Goal: Book appointment/travel/reservation

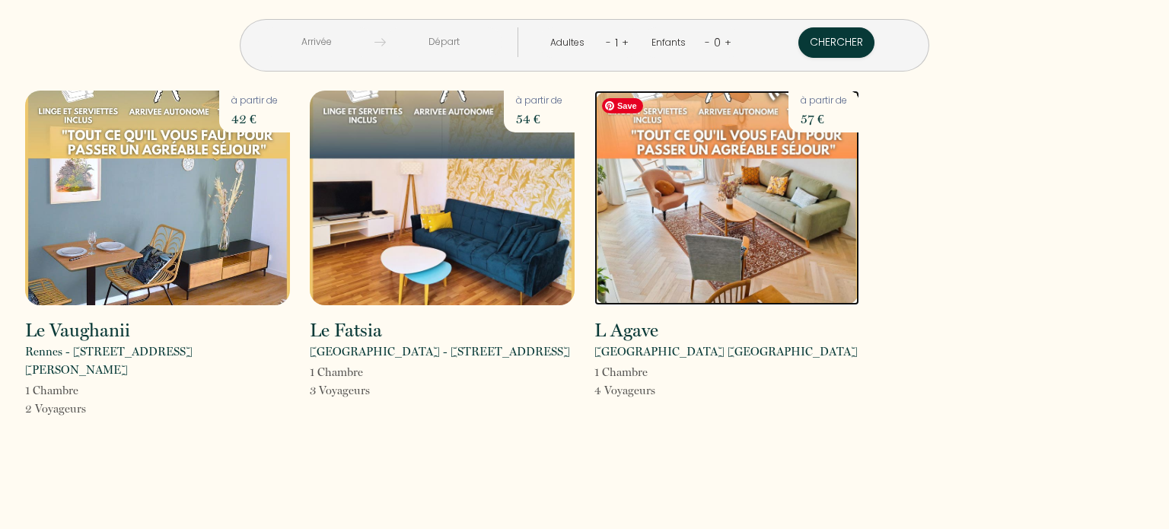
click at [737, 221] on img at bounding box center [726, 198] width 265 height 215
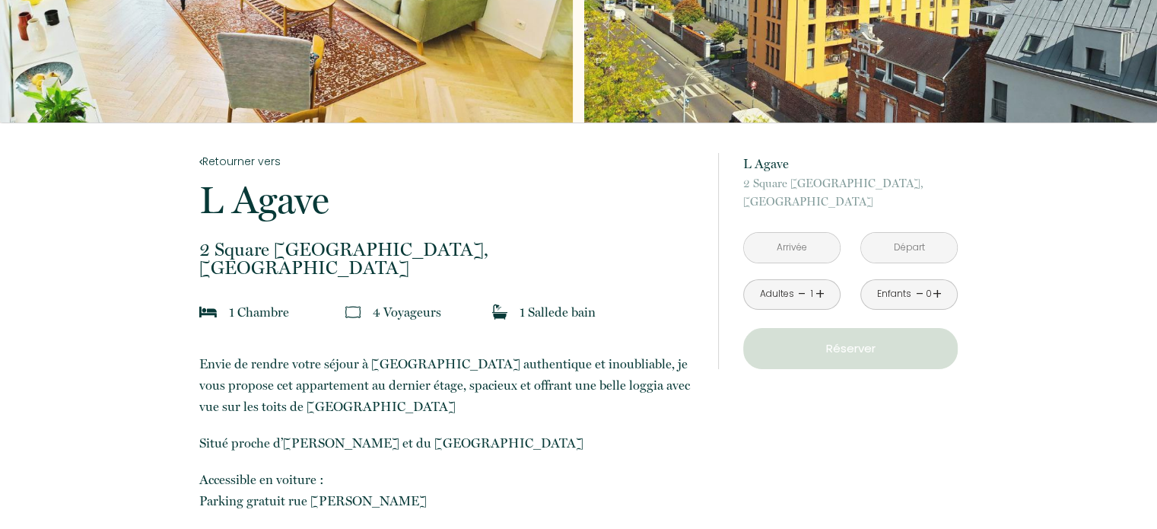
scroll to position [219, 0]
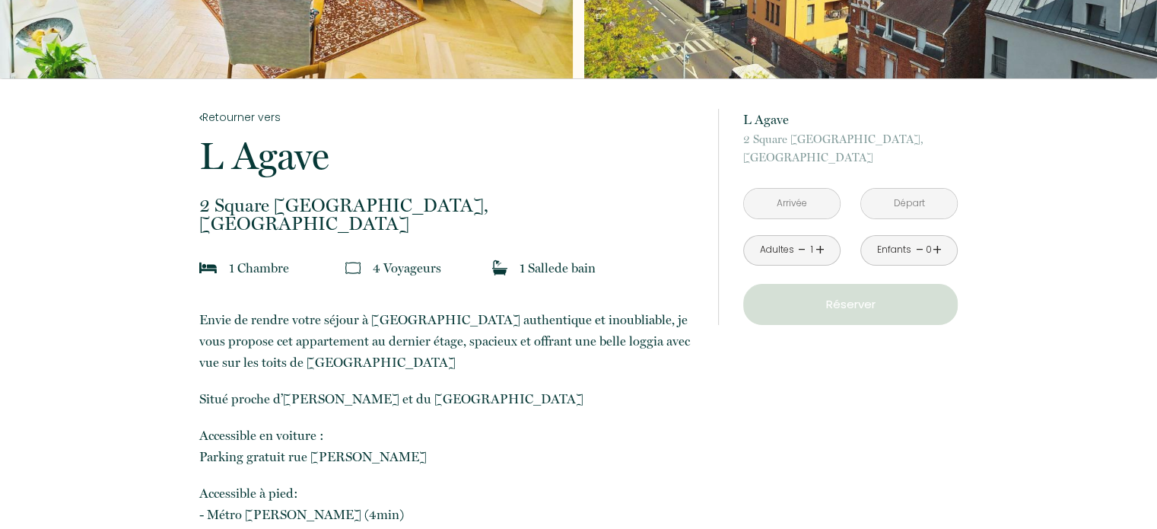
click at [788, 202] on input "text" at bounding box center [792, 204] width 96 height 30
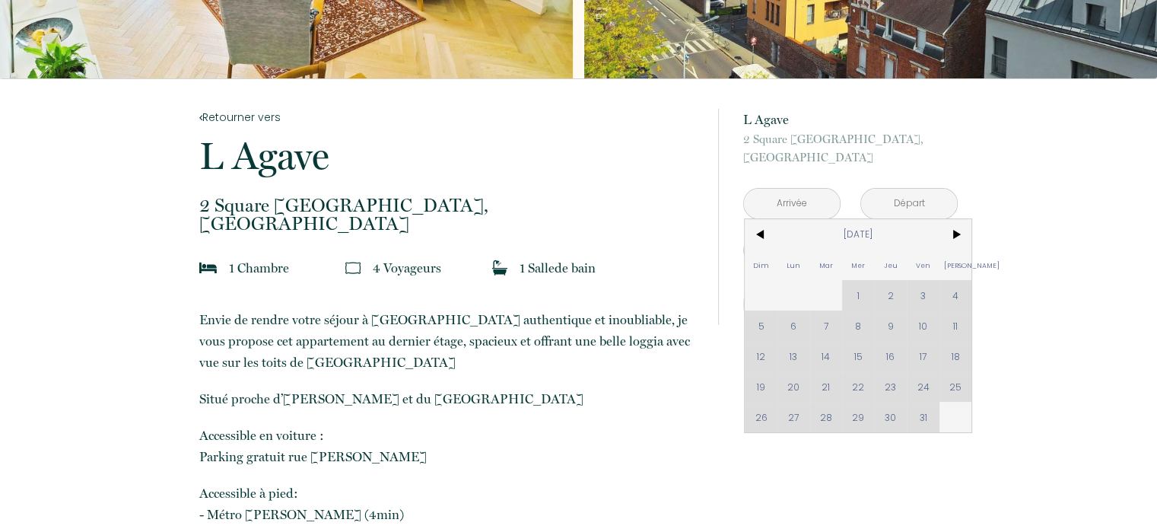
click at [791, 389] on div "Dim Lun Mar Mer Jeu Ven Sam 1 2 3 4 5 6 7 8 9 10 11 12 13 14 15 16 17 18 19 20 …" at bounding box center [858, 325] width 227 height 213
click at [957, 226] on span ">" at bounding box center [956, 234] width 33 height 30
click at [758, 235] on span "<" at bounding box center [761, 234] width 33 height 30
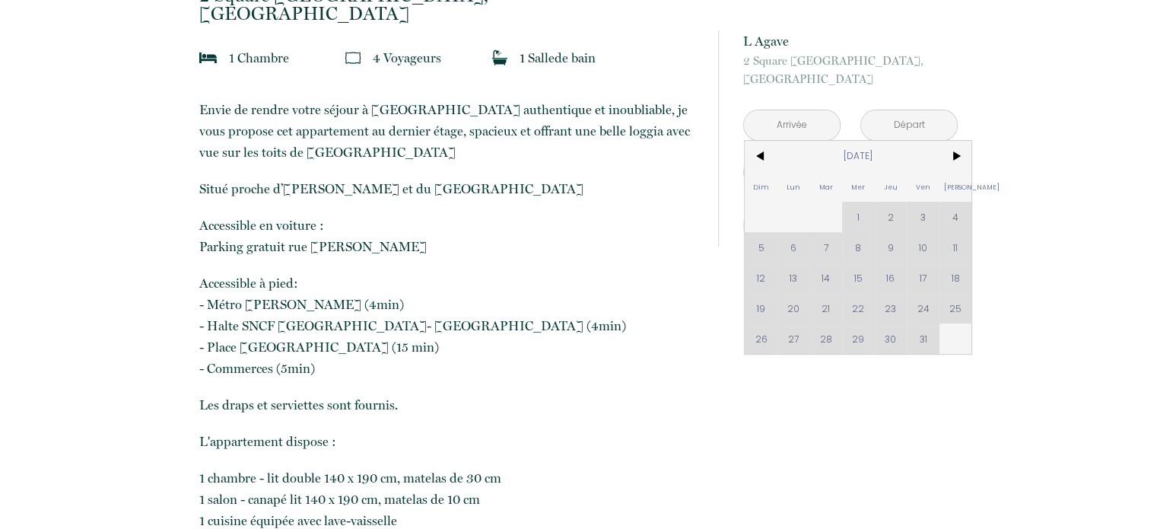
scroll to position [387, 0]
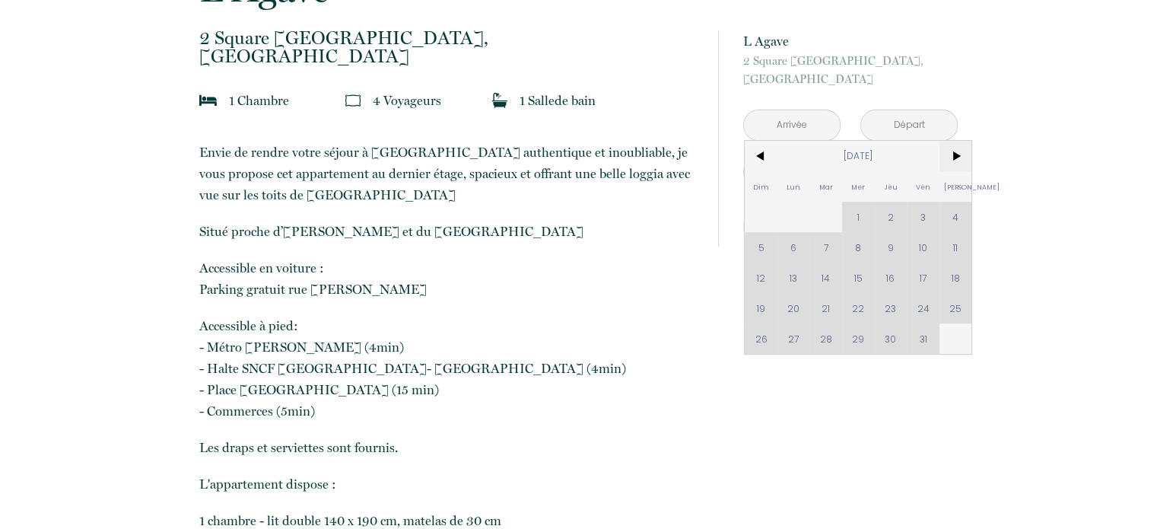
click at [958, 153] on span ">" at bounding box center [956, 156] width 33 height 30
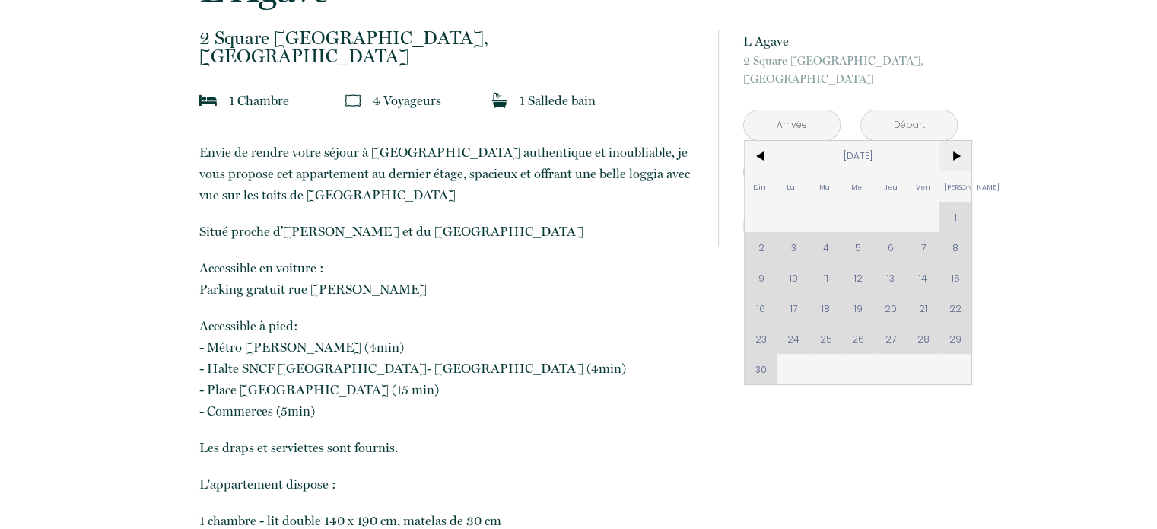
click at [958, 153] on span ">" at bounding box center [956, 156] width 33 height 30
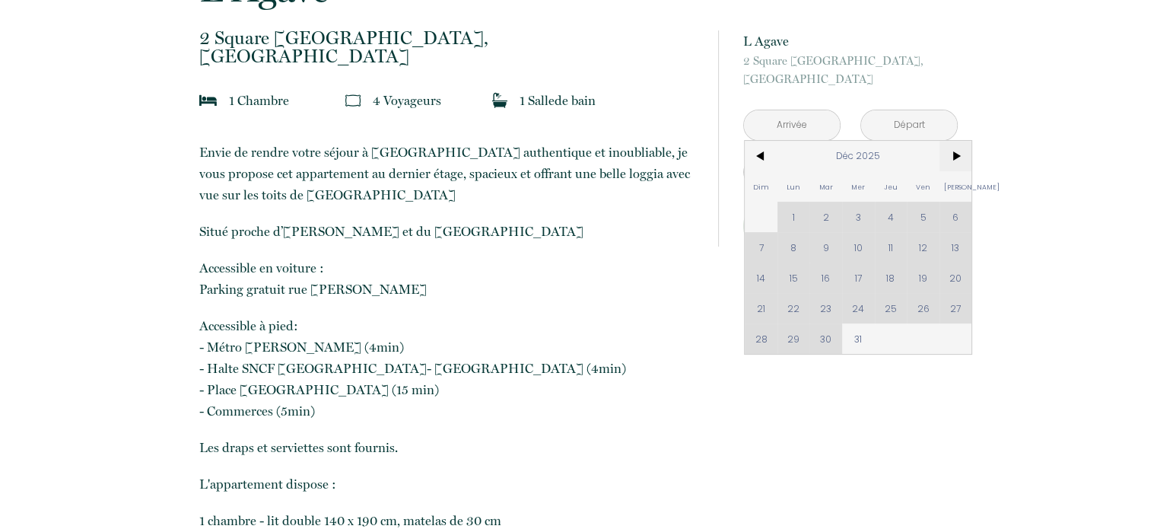
click at [958, 153] on span ">" at bounding box center [956, 156] width 33 height 30
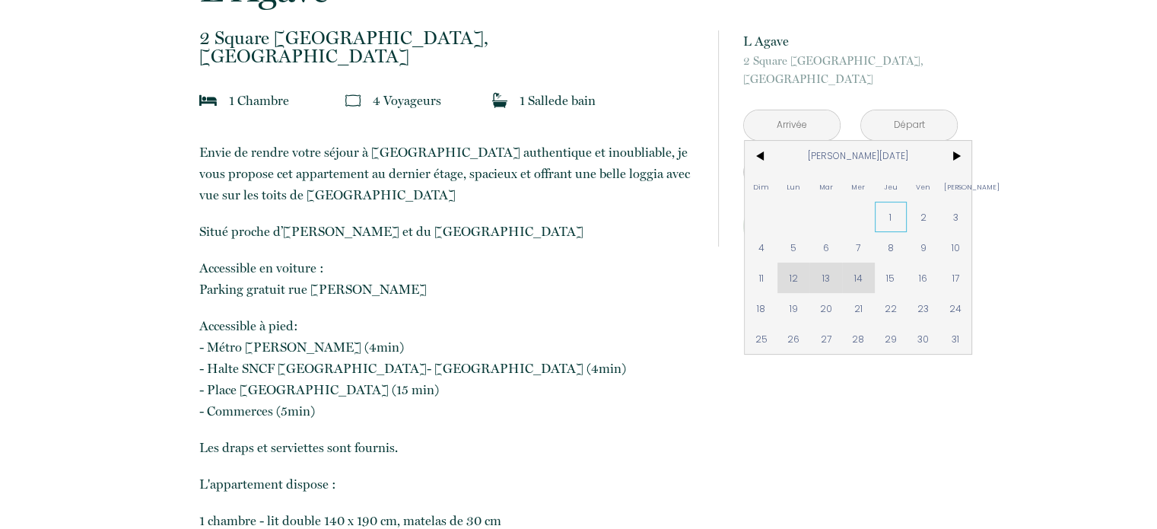
click at [887, 219] on span "1" at bounding box center [891, 217] width 33 height 30
type input "[DATE][PERSON_NAME]"
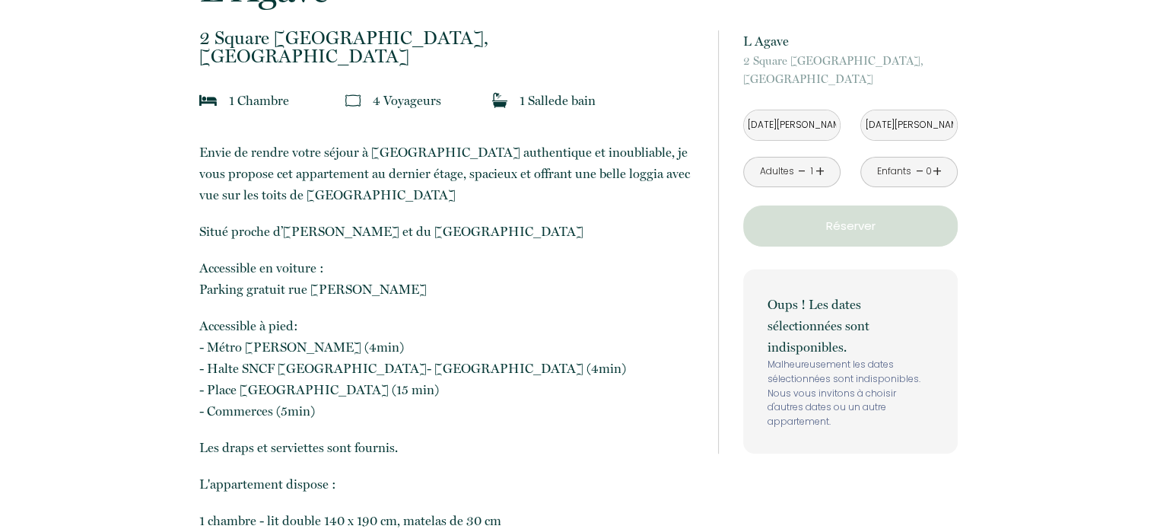
click at [929, 127] on input "[DATE][PERSON_NAME]" at bounding box center [909, 125] width 96 height 30
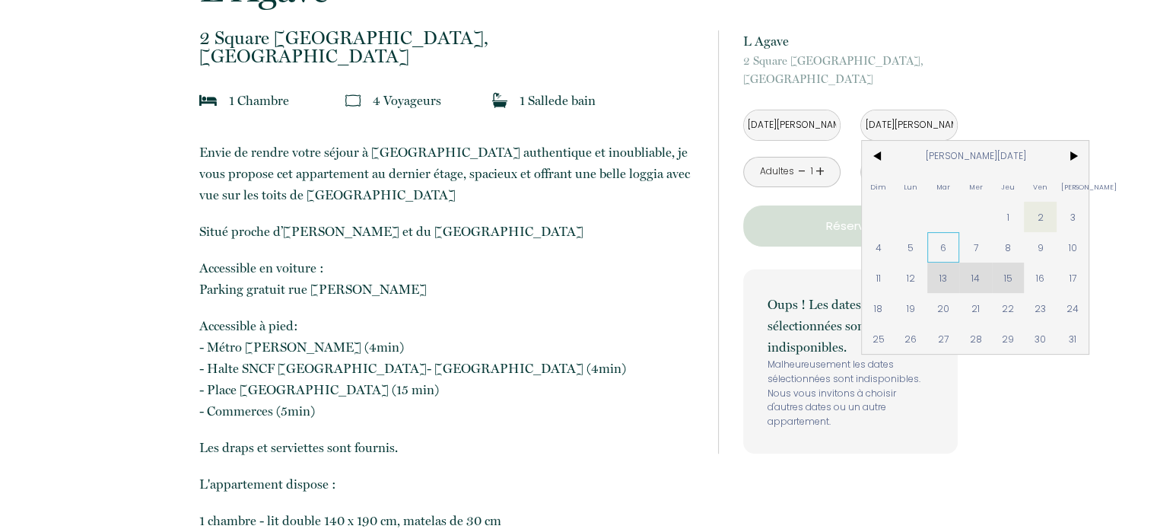
click at [951, 246] on span "6" at bounding box center [944, 247] width 33 height 30
type input "[DATE][PERSON_NAME]"
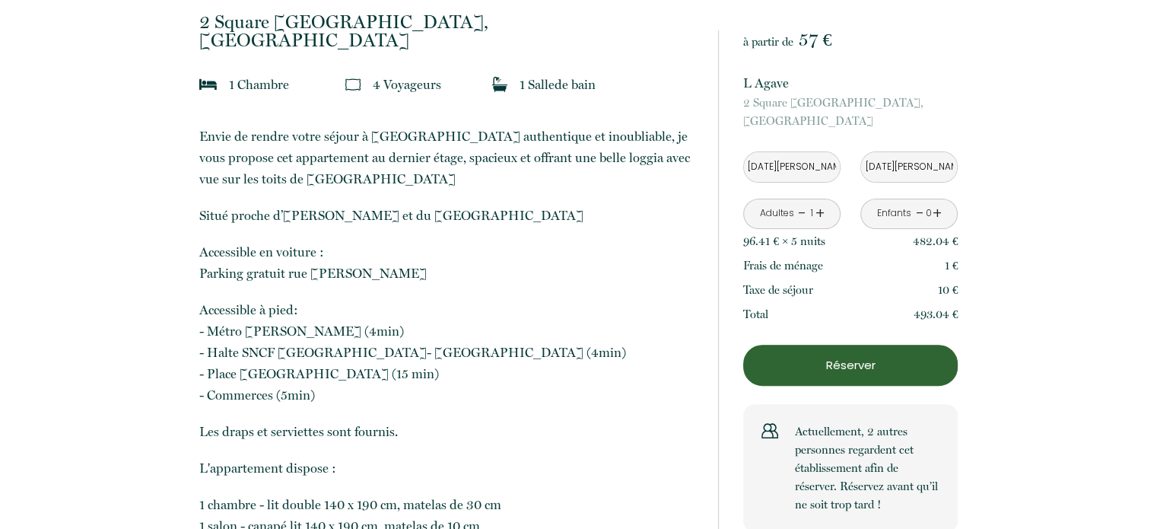
scroll to position [399, 0]
